Goal: Transaction & Acquisition: Subscribe to service/newsletter

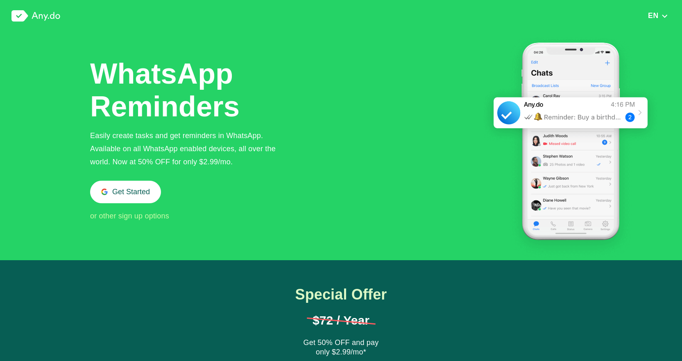
click at [156, 215] on span "or other sign up options" at bounding box center [129, 216] width 79 height 8
click at [50, 21] on img at bounding box center [35, 15] width 49 height 11
drag, startPoint x: 21, startPoint y: 18, endPoint x: 33, endPoint y: 15, distance: 12.4
click at [22, 18] on img at bounding box center [35, 15] width 49 height 11
click at [49, 15] on img at bounding box center [35, 15] width 49 height 11
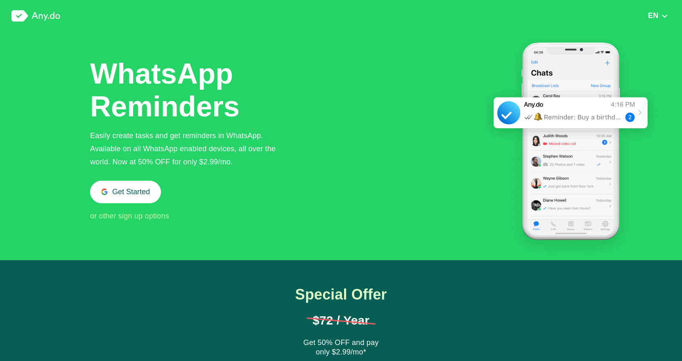
drag, startPoint x: 49, startPoint y: 15, endPoint x: 132, endPoint y: 13, distance: 82.8
click at [50, 15] on img at bounding box center [35, 15] width 49 height 11
click at [655, 14] on span "EN" at bounding box center [653, 15] width 11 height 8
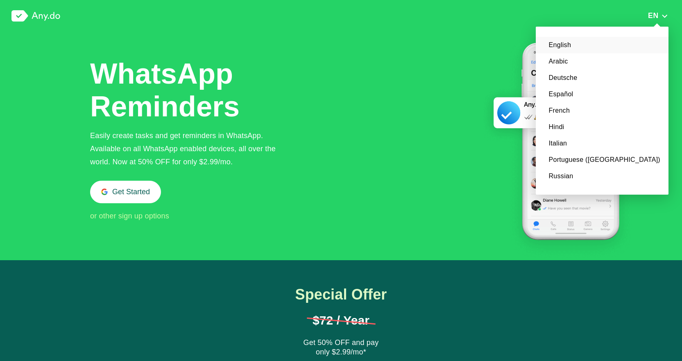
click at [613, 42] on li "English" at bounding box center [602, 45] width 133 height 16
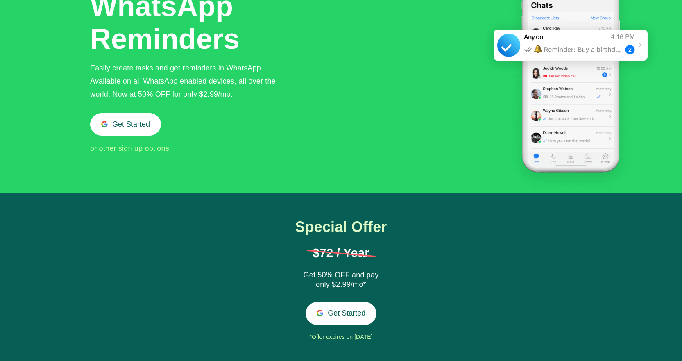
scroll to position [82, 0]
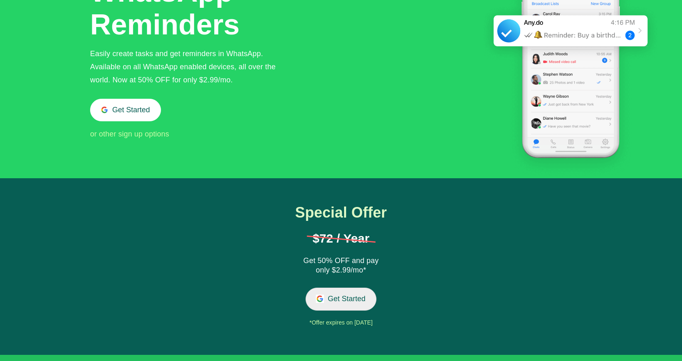
click at [345, 302] on button "Get Started" at bounding box center [341, 299] width 71 height 23
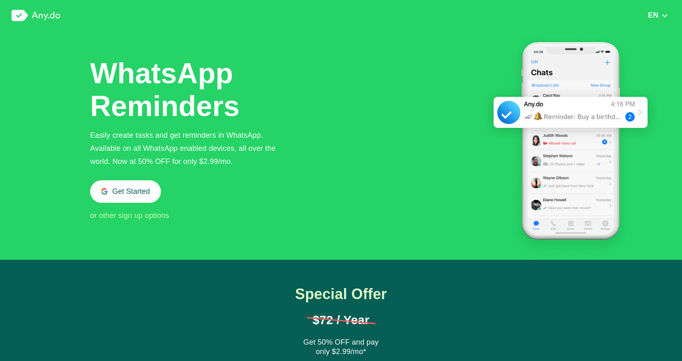
scroll to position [0, 0]
click at [40, 11] on img at bounding box center [35, 15] width 49 height 11
click at [28, 18] on img at bounding box center [35, 15] width 49 height 11
